Goal: Task Accomplishment & Management: Use online tool/utility

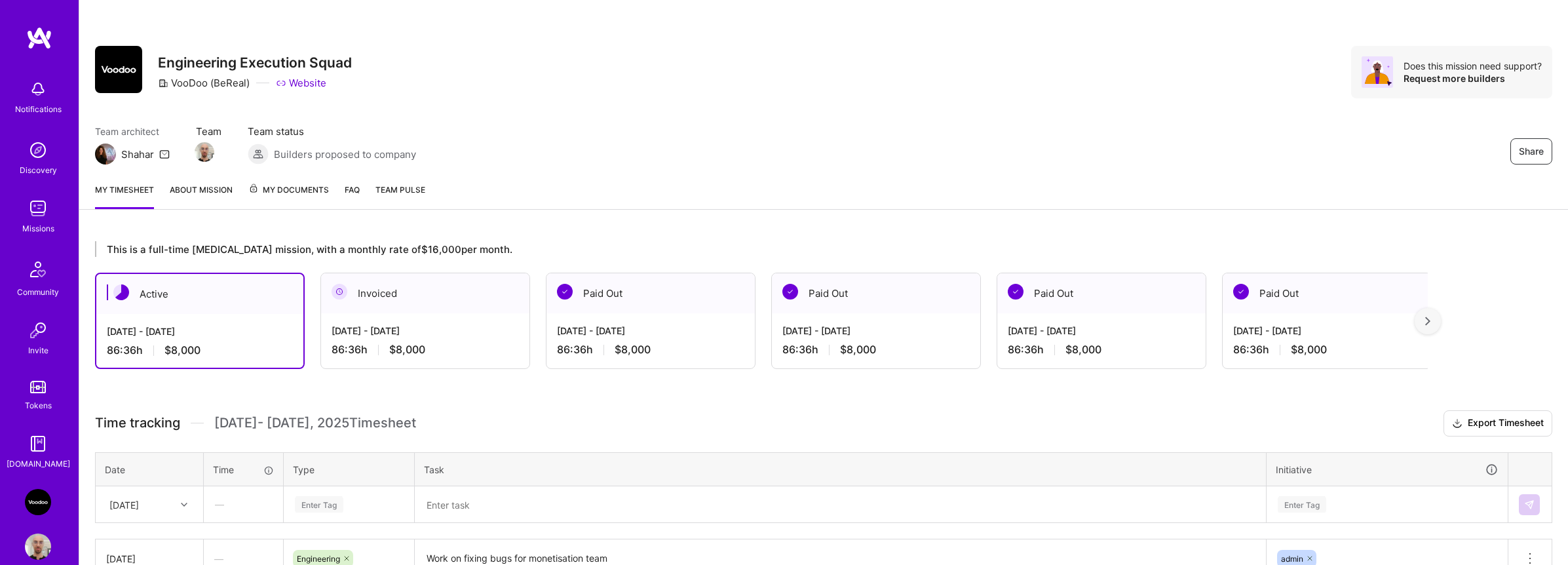
scroll to position [198, 0]
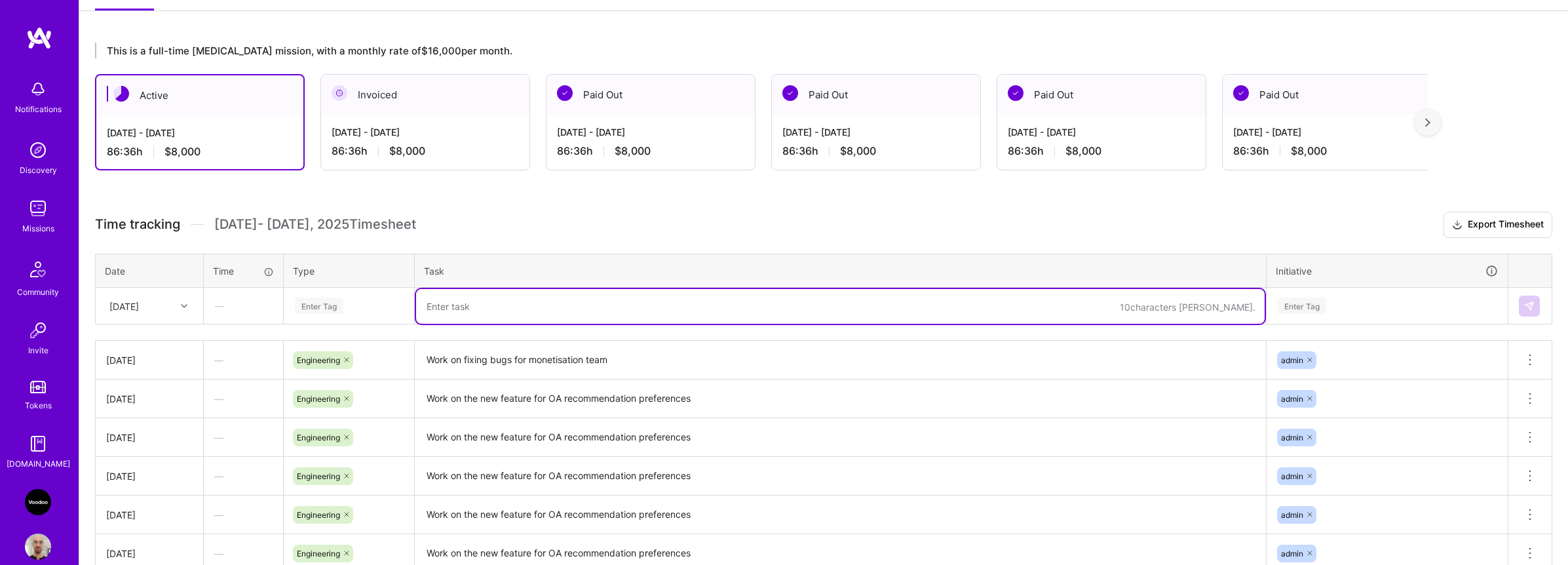
click at [517, 301] on textarea at bounding box center [840, 306] width 849 height 35
click at [506, 361] on textarea "Work on fixing bugs for monetisation team" at bounding box center [840, 360] width 849 height 36
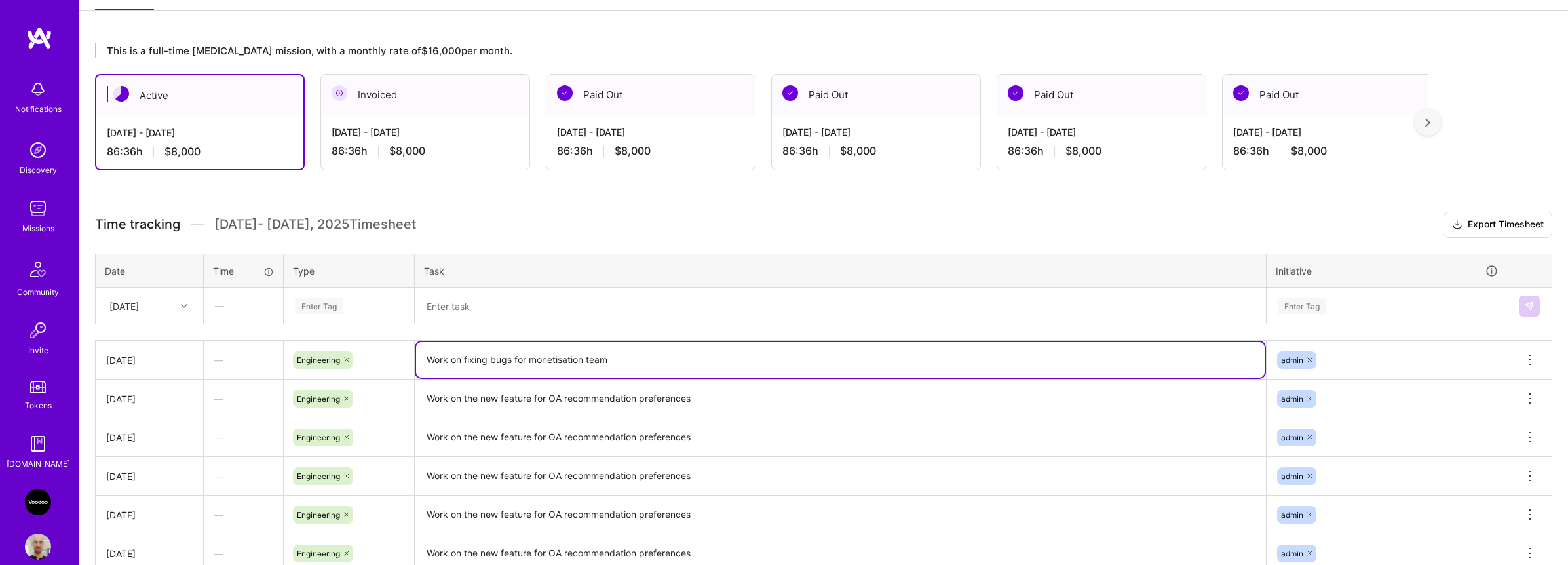
click at [506, 361] on textarea "Work on fixing bugs for monetisation team" at bounding box center [840, 360] width 849 height 36
click at [501, 308] on textarea at bounding box center [840, 306] width 849 height 35
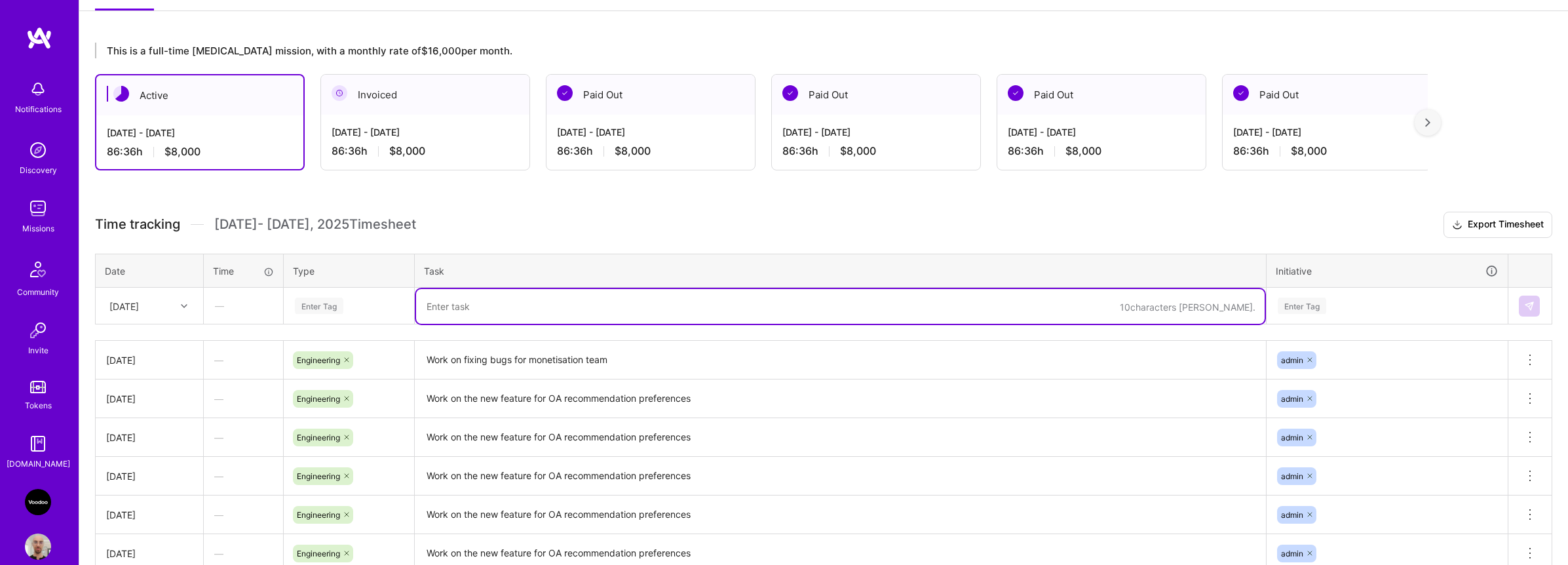
paste textarea "Work on fixing bugs for monetisation team"
type textarea "Work on fixing bugs for monetisation team"
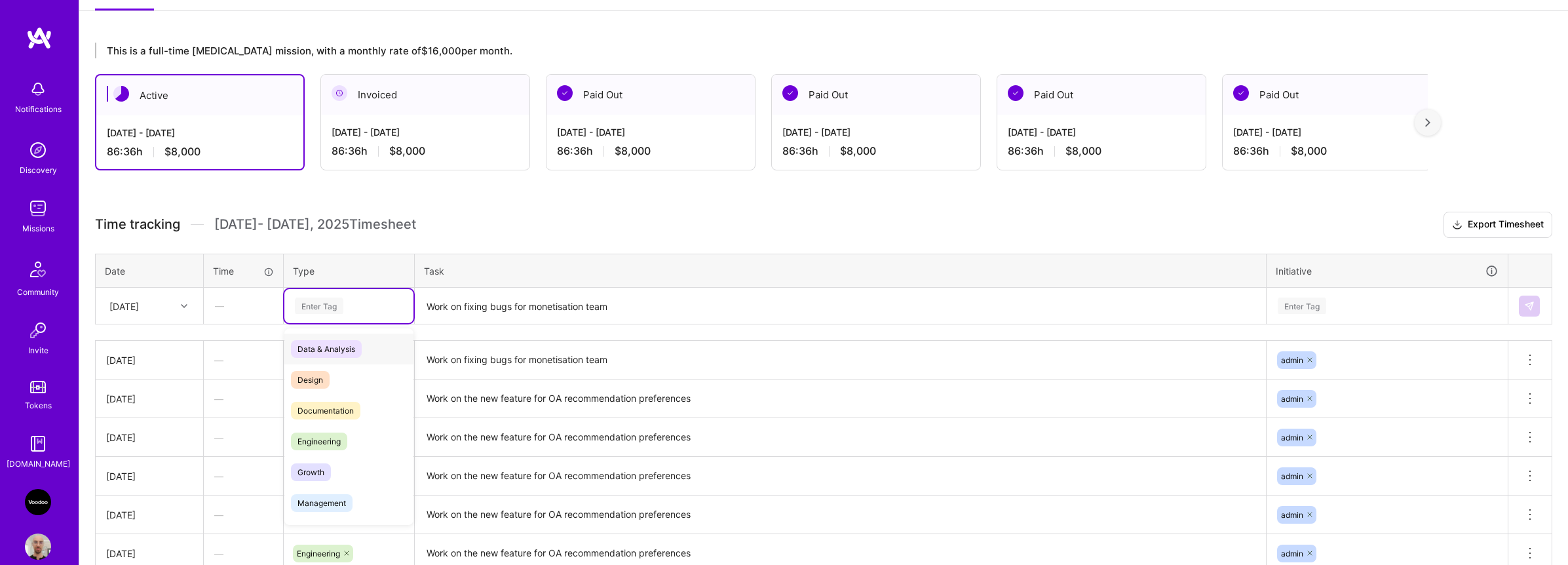
click at [370, 307] on div "Enter Tag" at bounding box center [349, 305] width 111 height 17
click at [330, 429] on div "Engineering" at bounding box center [349, 441] width 129 height 31
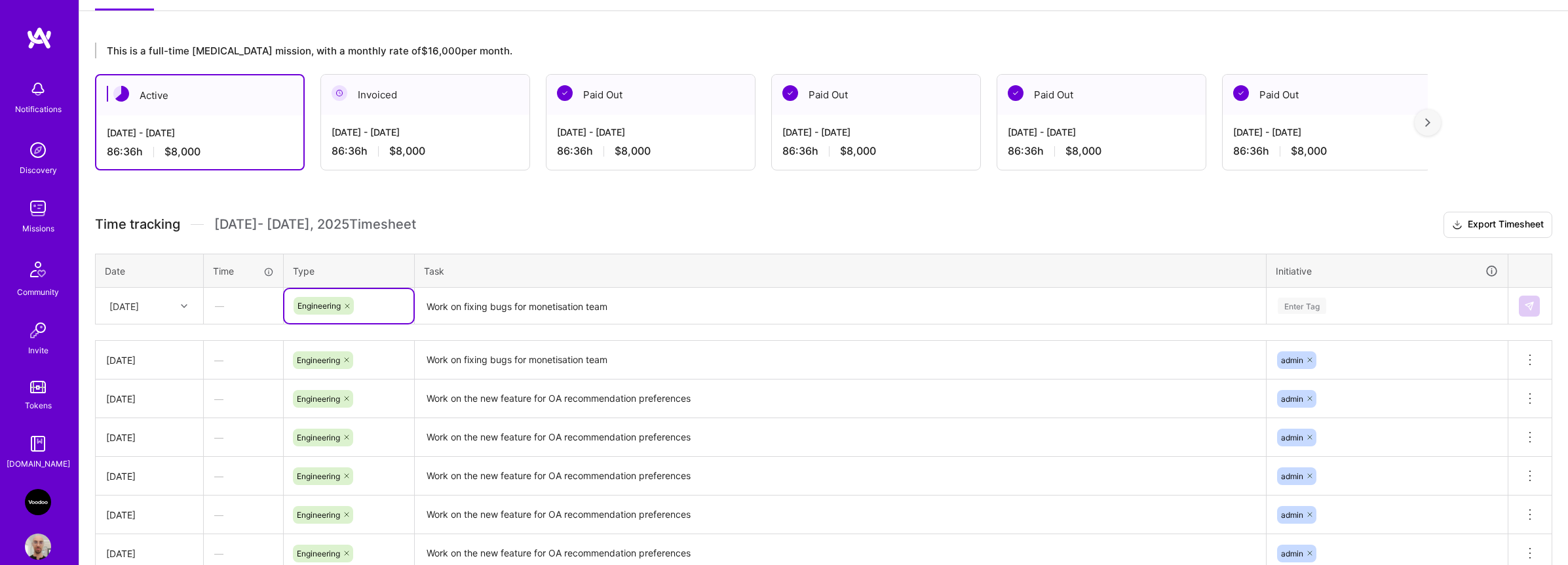
click at [1294, 306] on div "Enter Tag" at bounding box center [1301, 305] width 49 height 20
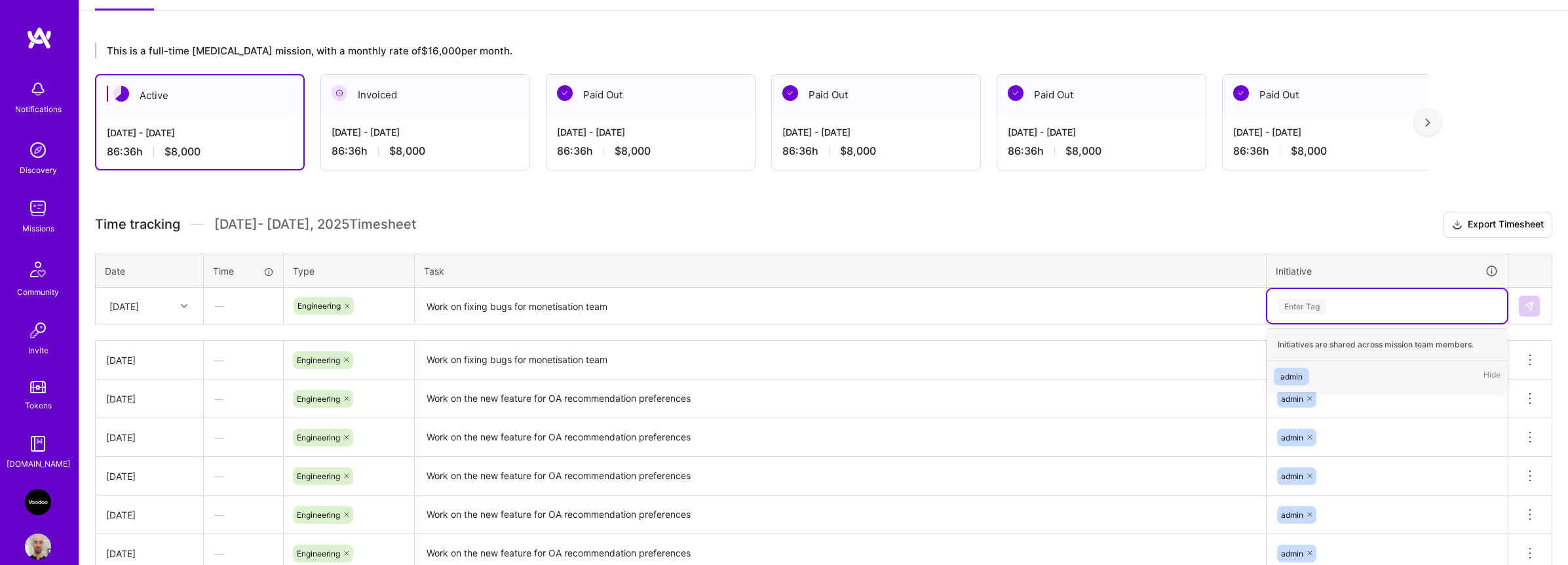
click at [1300, 366] on div "admin Hide" at bounding box center [1386, 376] width 239 height 31
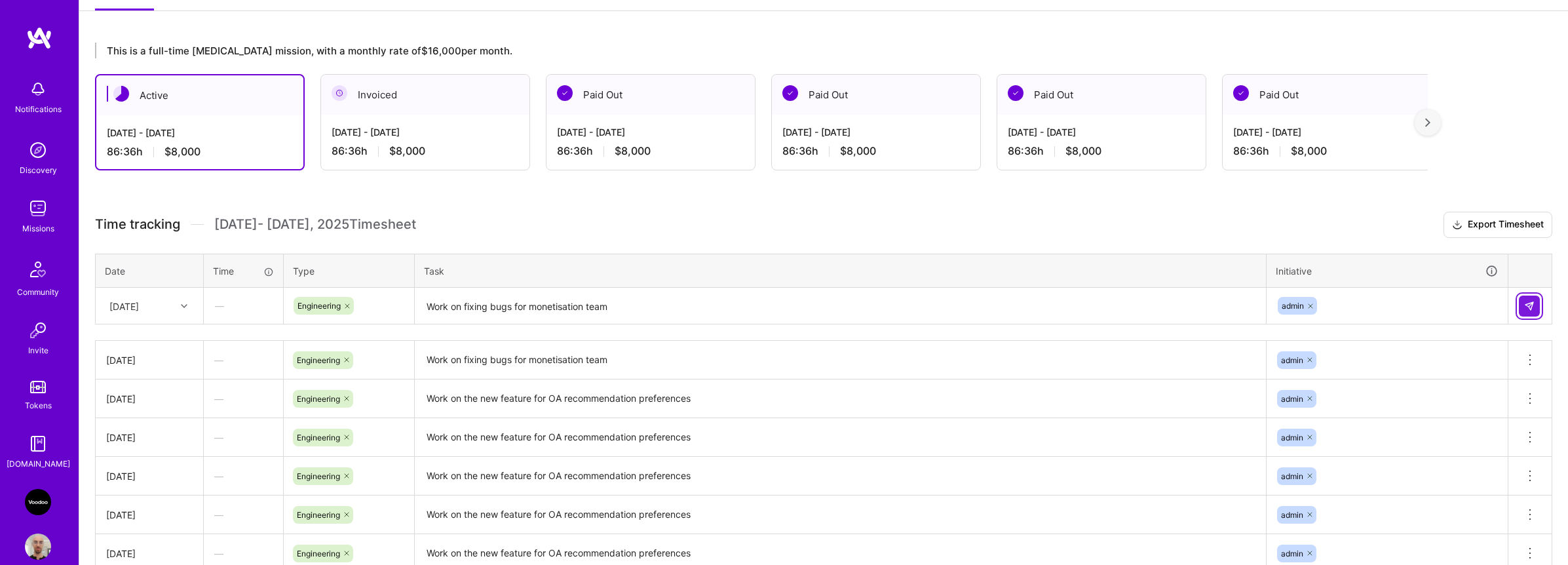
click at [1529, 314] on button at bounding box center [1529, 305] width 21 height 21
